Goal: Task Accomplishment & Management: Manage account settings

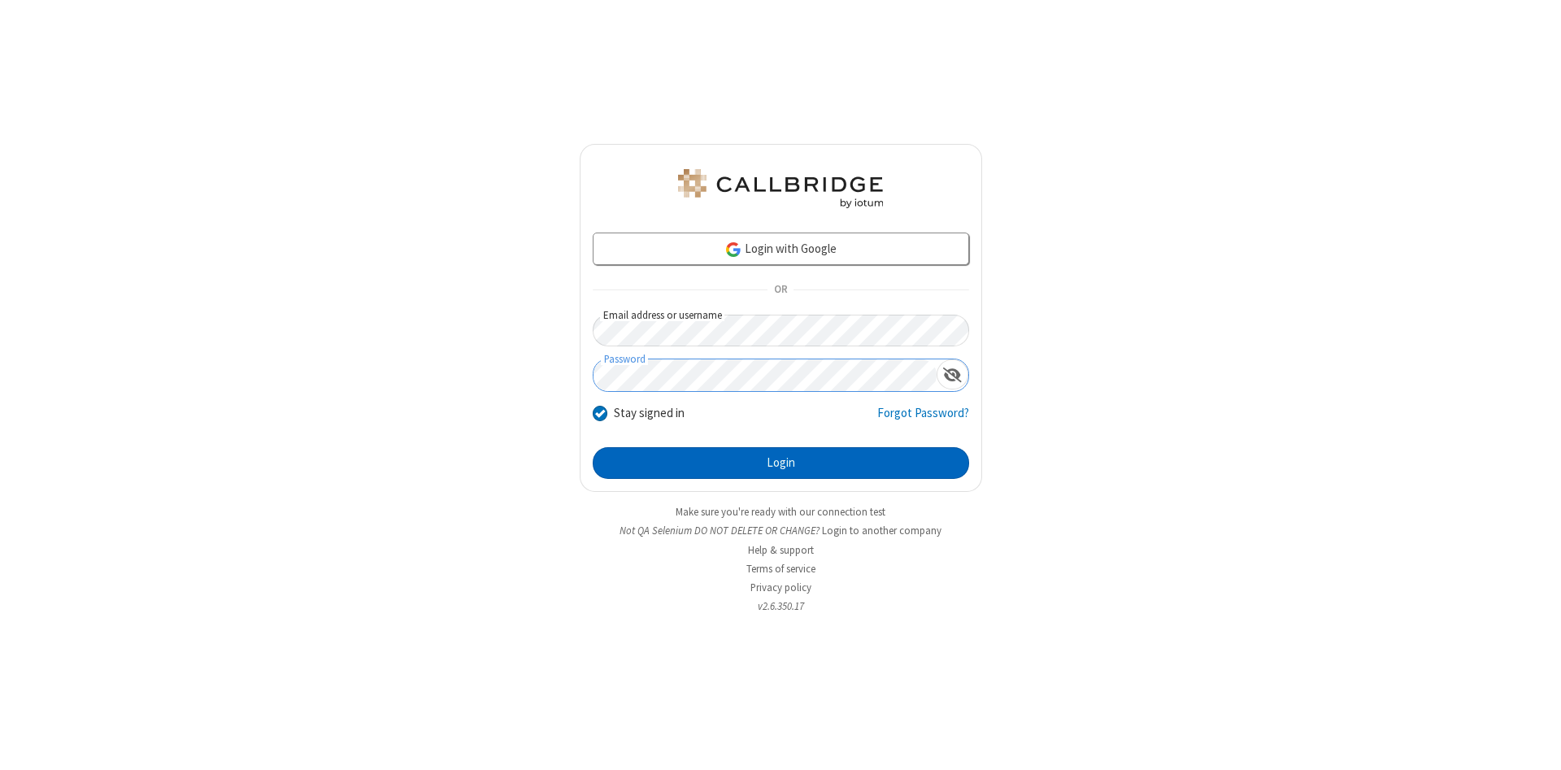
click at [780, 463] on button "Login" at bounding box center [781, 463] width 376 height 33
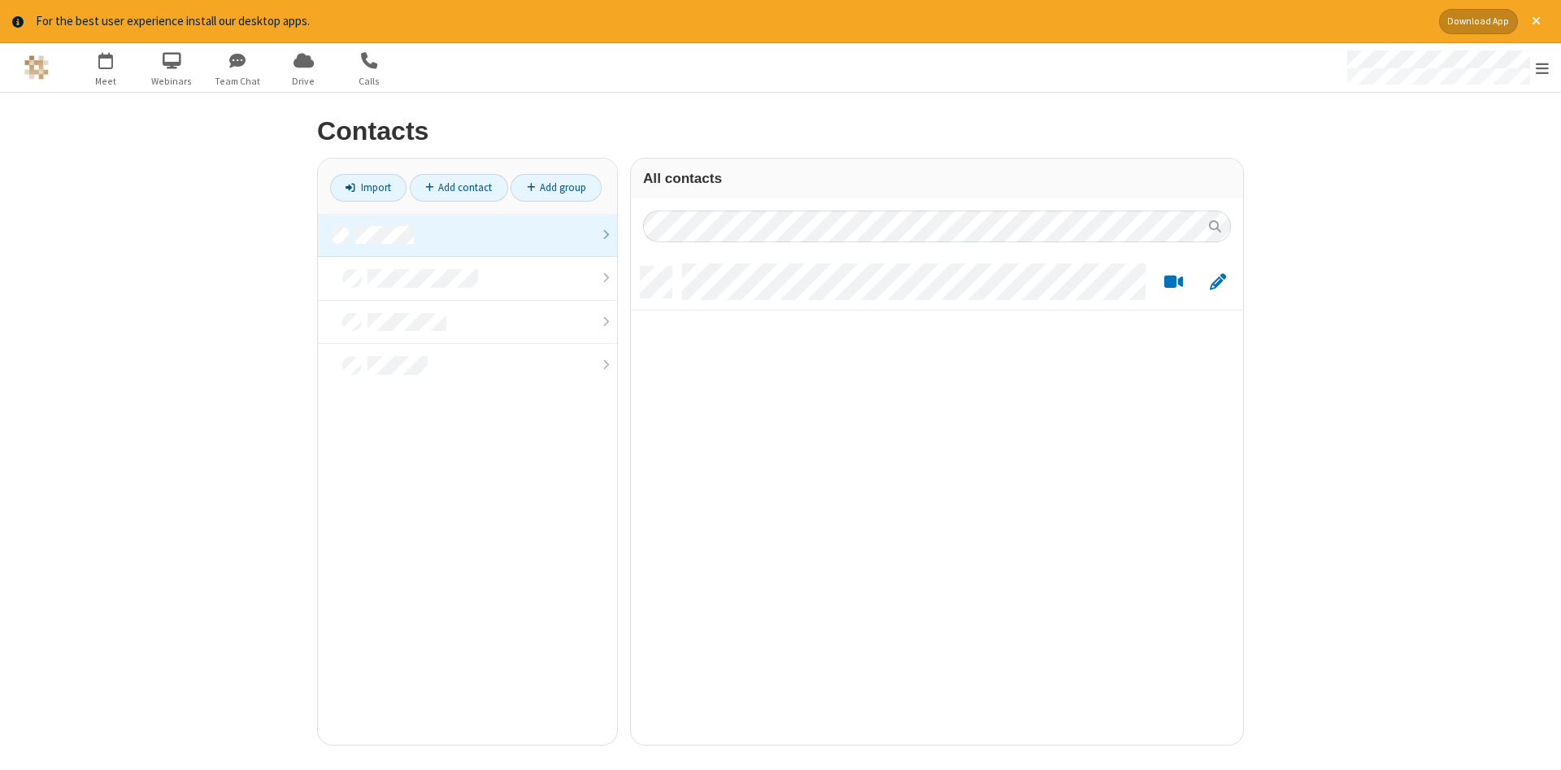
click at [467, 235] on link at bounding box center [467, 236] width 299 height 44
click at [458, 187] on link "Add contact" at bounding box center [459, 188] width 98 height 28
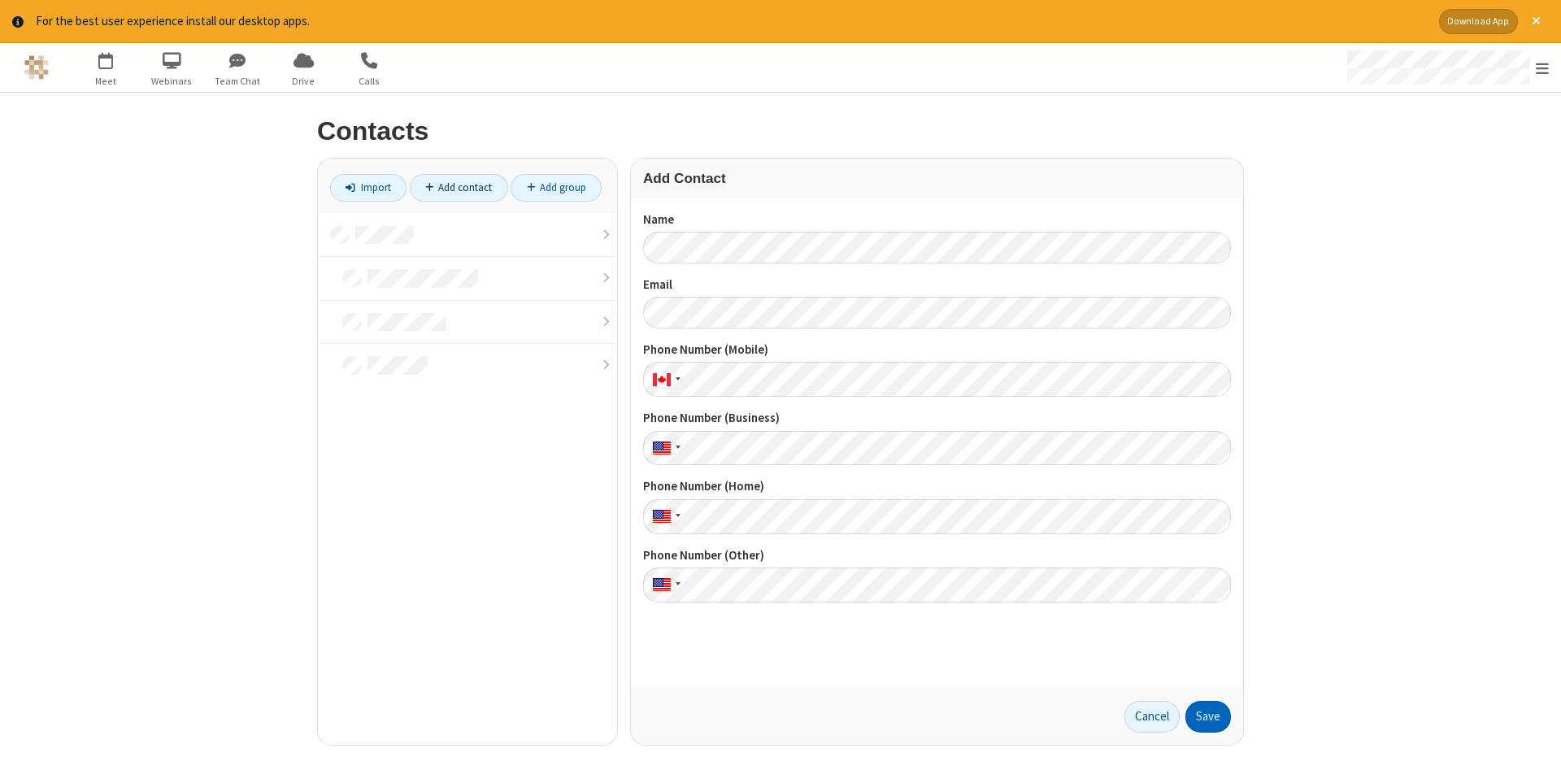
click at [1208, 716] on button "Save" at bounding box center [1208, 717] width 46 height 33
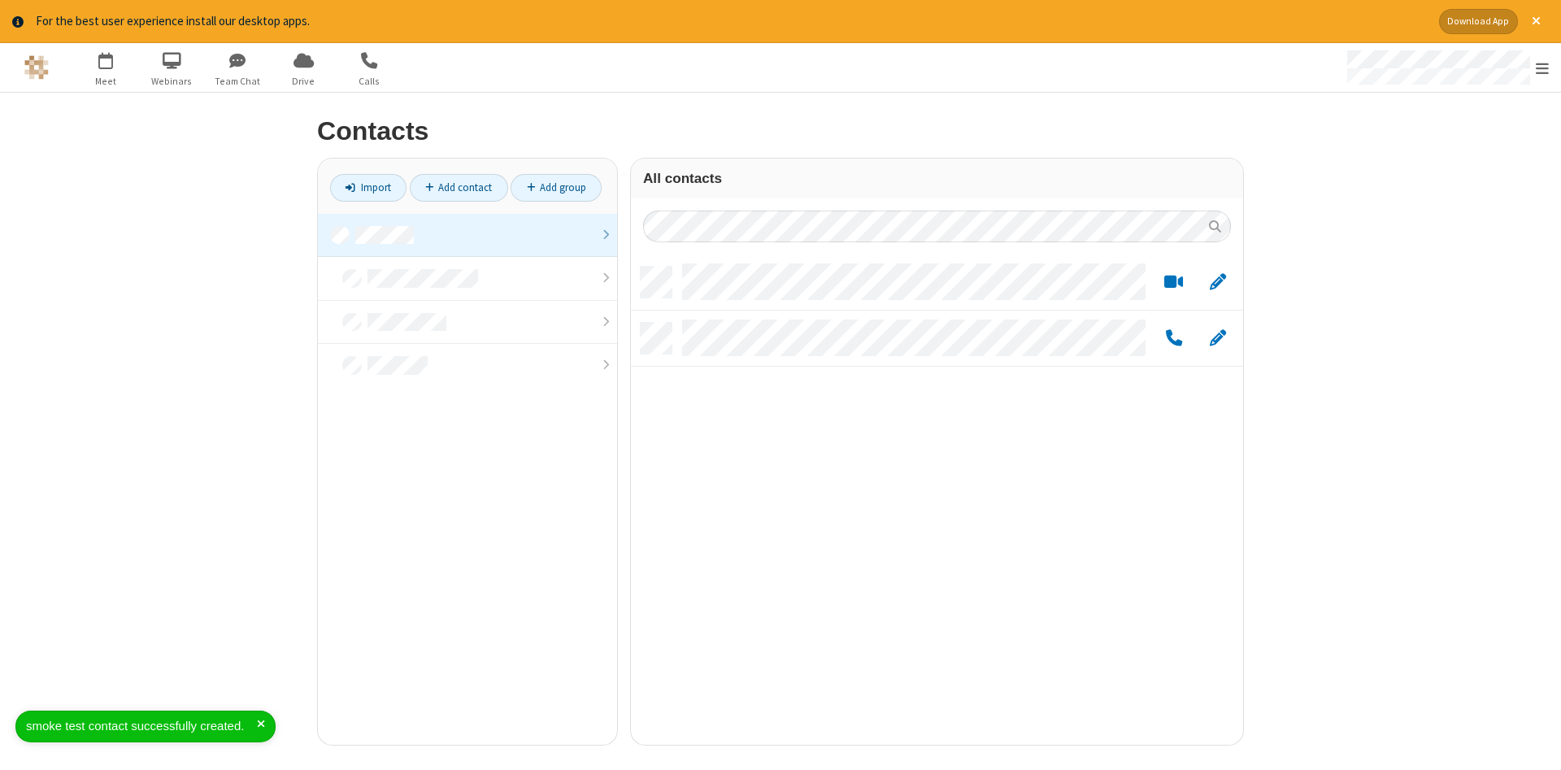
scroll to position [490, 612]
